Goal: Information Seeking & Learning: Learn about a topic

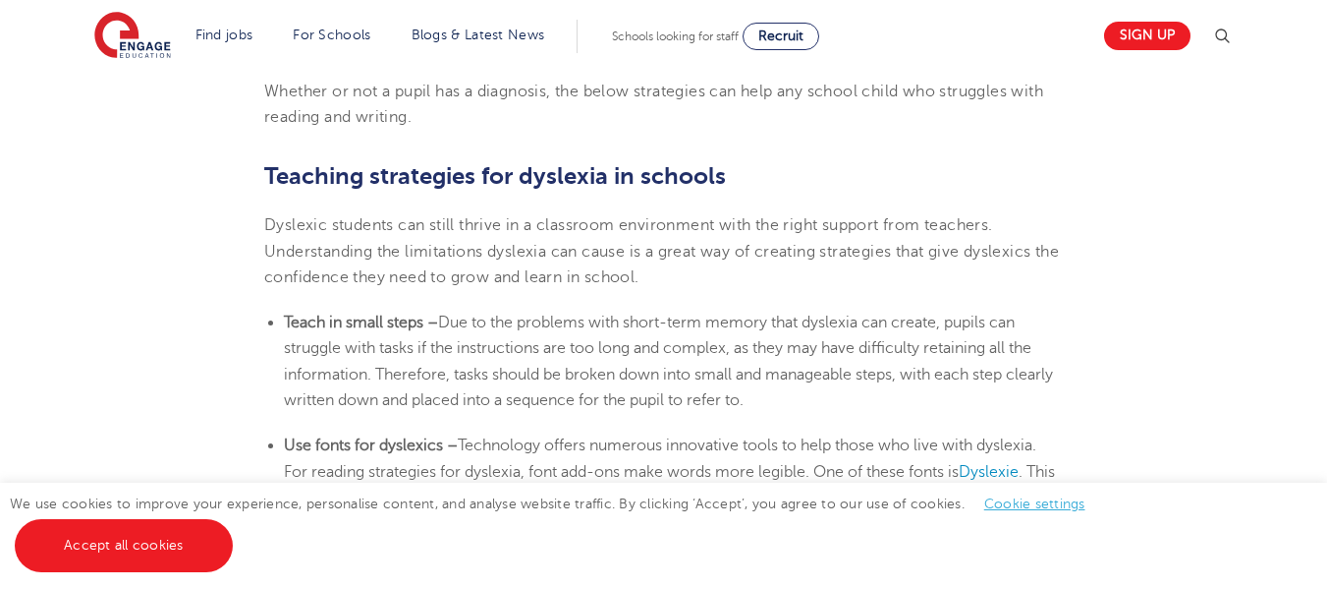
scroll to position [3242, 0]
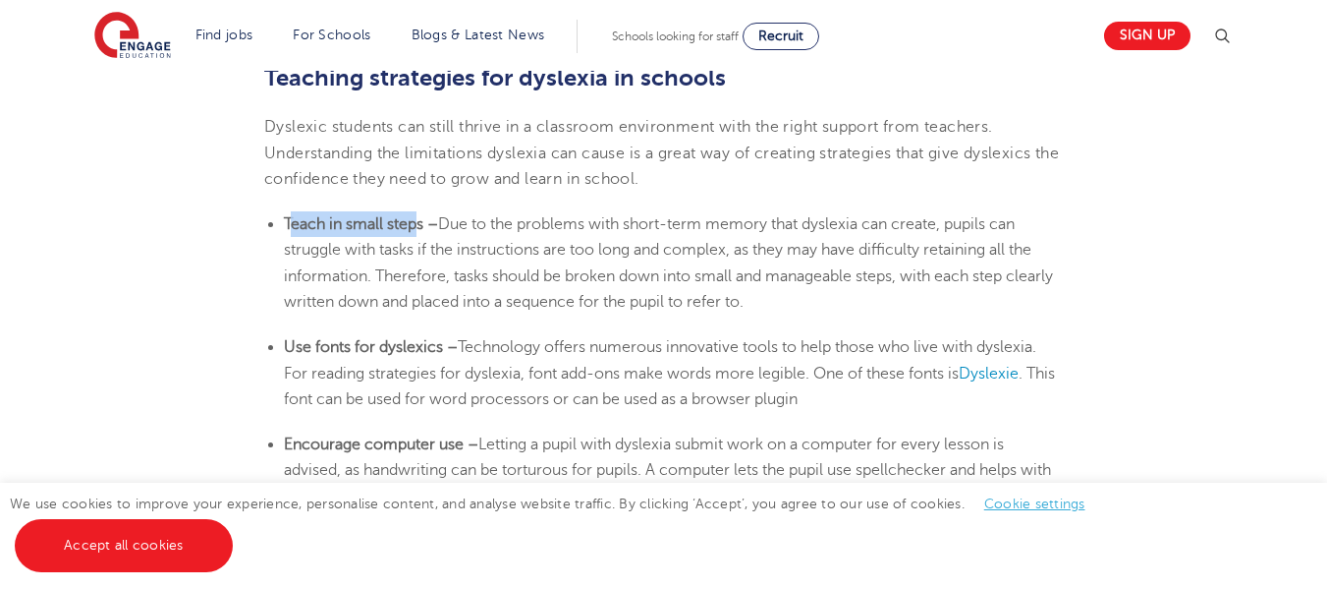
drag, startPoint x: 289, startPoint y: 227, endPoint x: 416, endPoint y: 225, distance: 126.8
click at [416, 225] on b "Teach in small steps –" at bounding box center [361, 224] width 154 height 18
click at [384, 229] on b "Teach in small steps –" at bounding box center [361, 224] width 154 height 18
drag, startPoint x: 287, startPoint y: 222, endPoint x: 425, endPoint y: 227, distance: 138.6
click at [425, 227] on b "Teach in small steps –" at bounding box center [361, 224] width 154 height 18
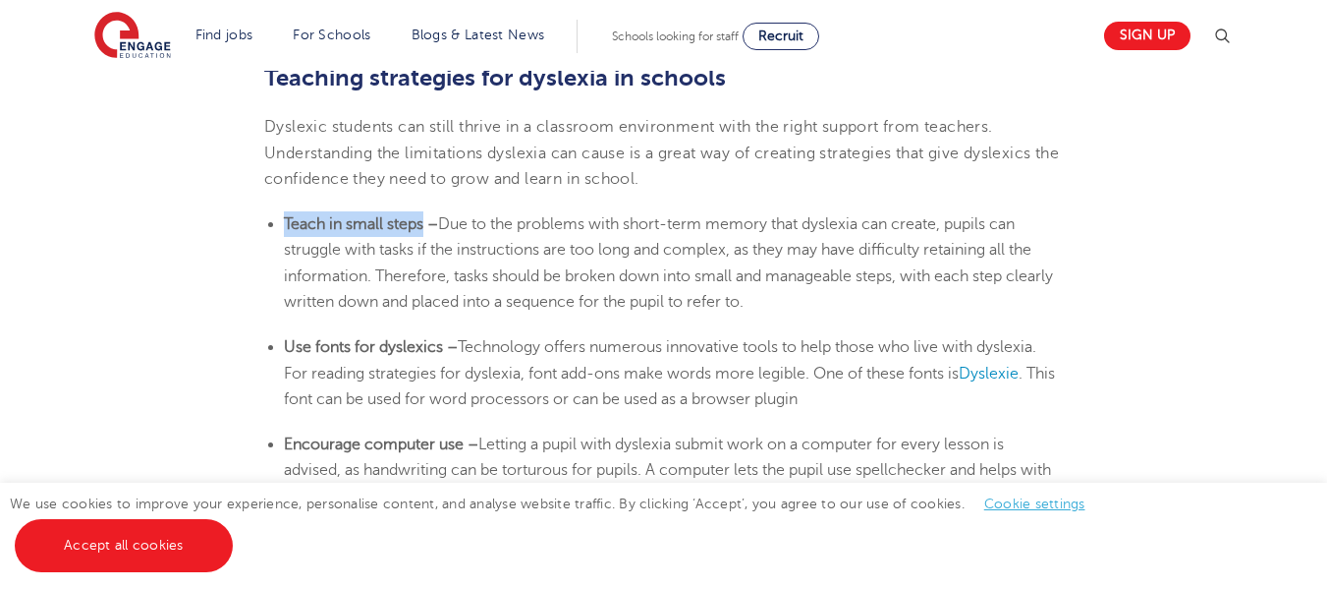
copy b "Teach in small steps"
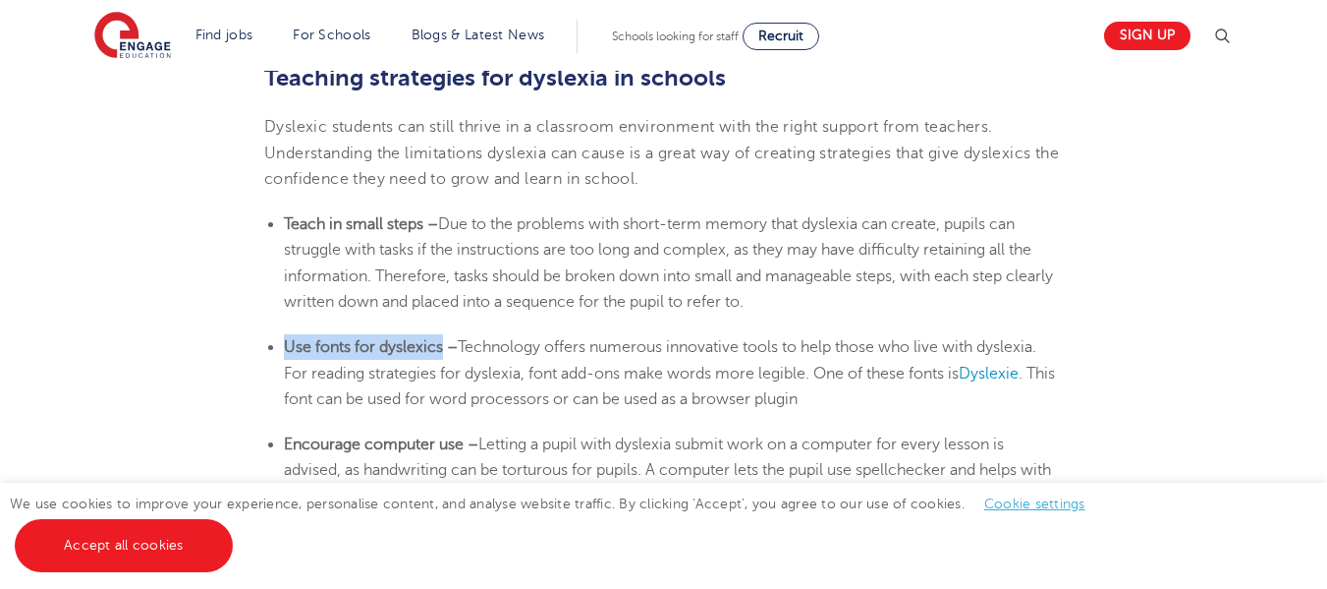
drag, startPoint x: 286, startPoint y: 344, endPoint x: 443, endPoint y: 340, distance: 157.2
click at [443, 340] on b "Use fonts for dyslexics –" at bounding box center [371, 347] width 174 height 18
drag, startPoint x: 452, startPoint y: 221, endPoint x: 822, endPoint y: 304, distance: 379.5
click at [822, 304] on li "Teach in small steps – Due to the problems with short-term memory that [MEDICAL…" at bounding box center [673, 262] width 779 height 103
copy span "ue to the problems with short-term memory that [MEDICAL_DATA] can create, pupil…"
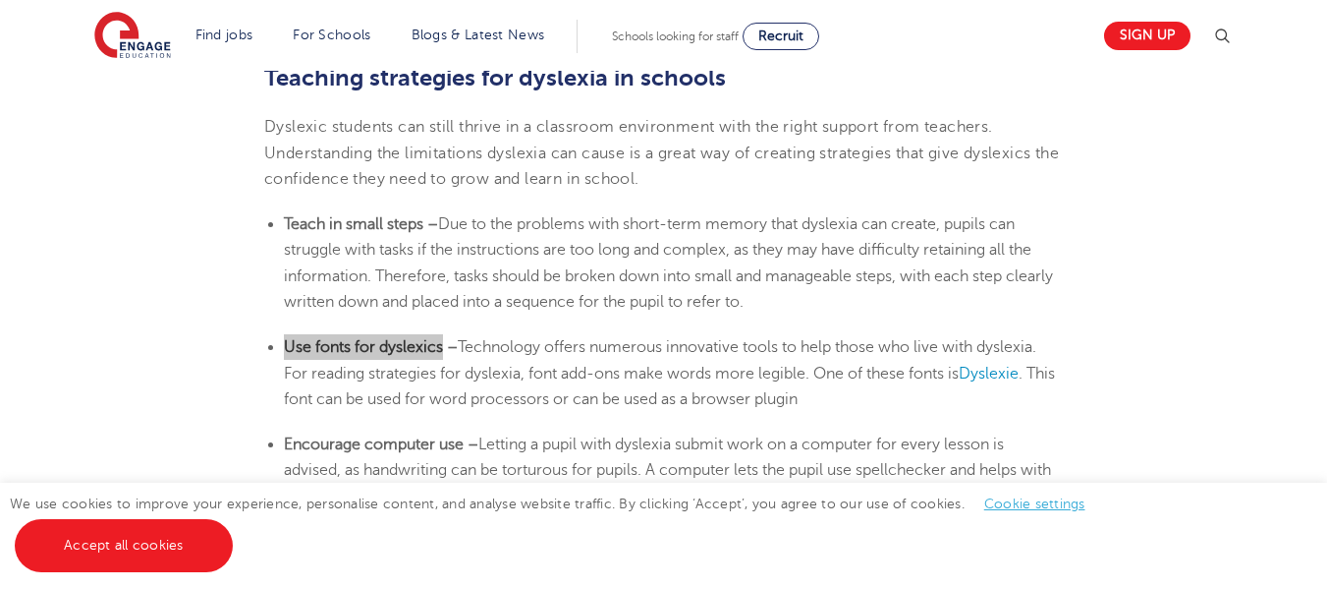
scroll to position [3340, 0]
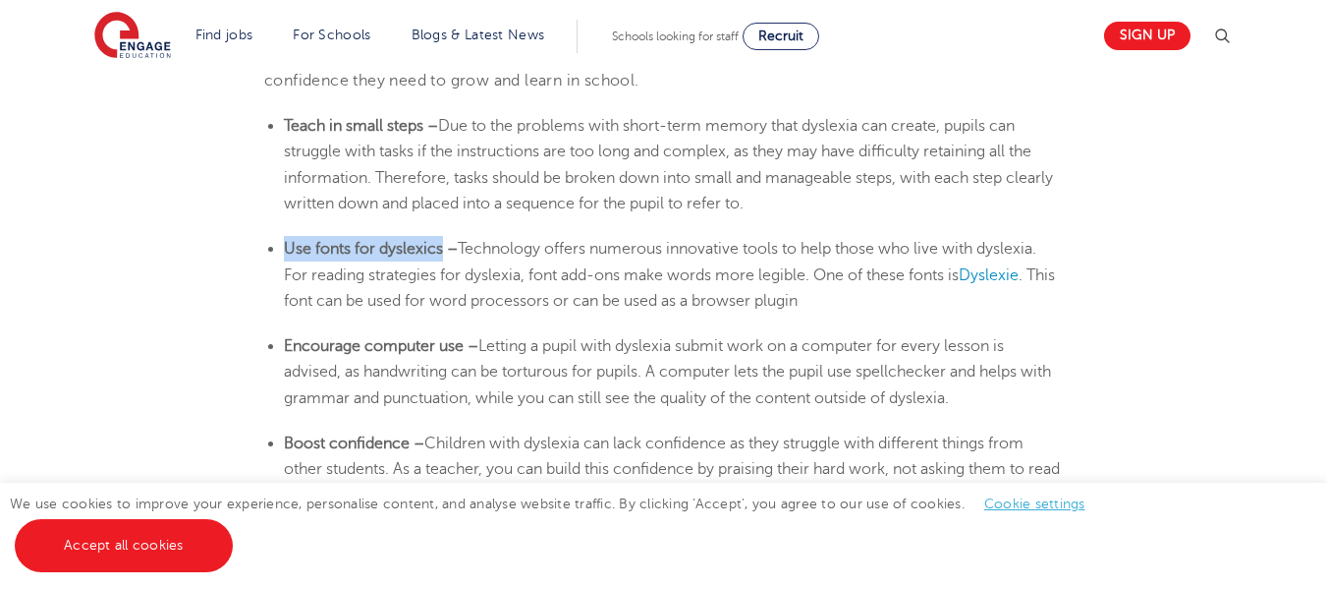
drag, startPoint x: 287, startPoint y: 244, endPoint x: 441, endPoint y: 255, distance: 154.7
click at [441, 255] on b "Use fonts for dyslexics –" at bounding box center [371, 249] width 174 height 18
copy b "Use fonts for dyslexics"
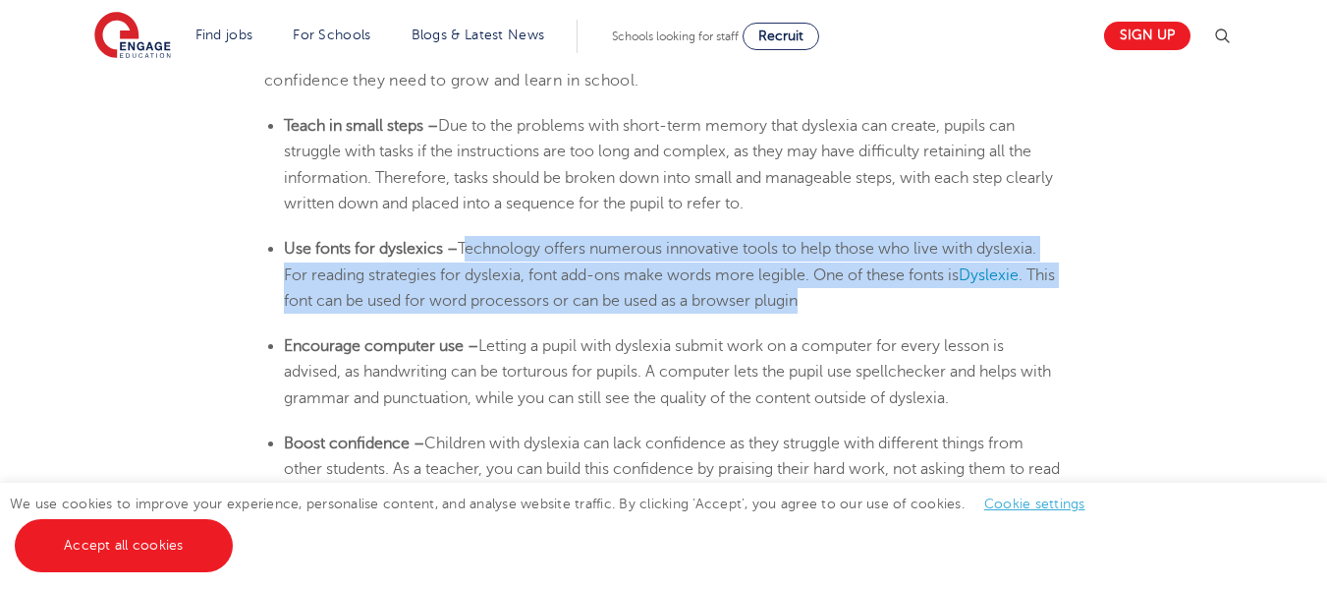
drag, startPoint x: 466, startPoint y: 244, endPoint x: 851, endPoint y: 293, distance: 388.3
click at [870, 303] on li "Use fonts for dyslexics – Technology offers numerous innovative tools to help t…" at bounding box center [673, 275] width 779 height 78
copy li "Technology offers numerous innovative tools to help those who live with [MEDICA…"
